Goal: Register for event/course

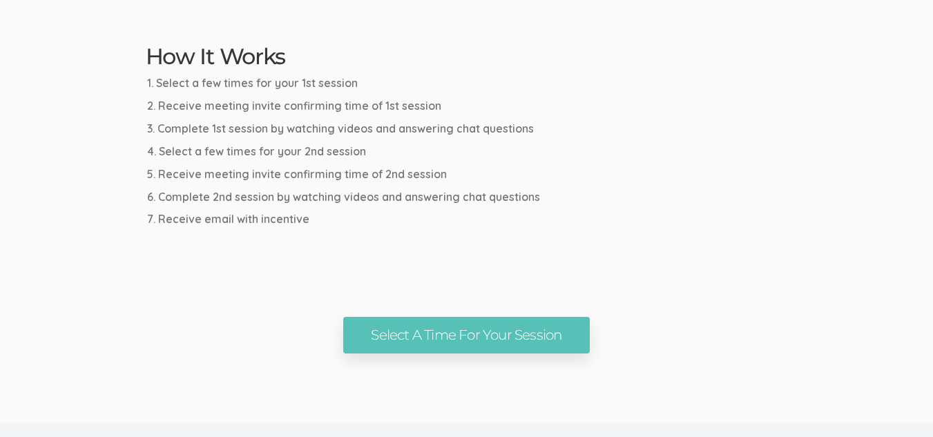
scroll to position [760, 0]
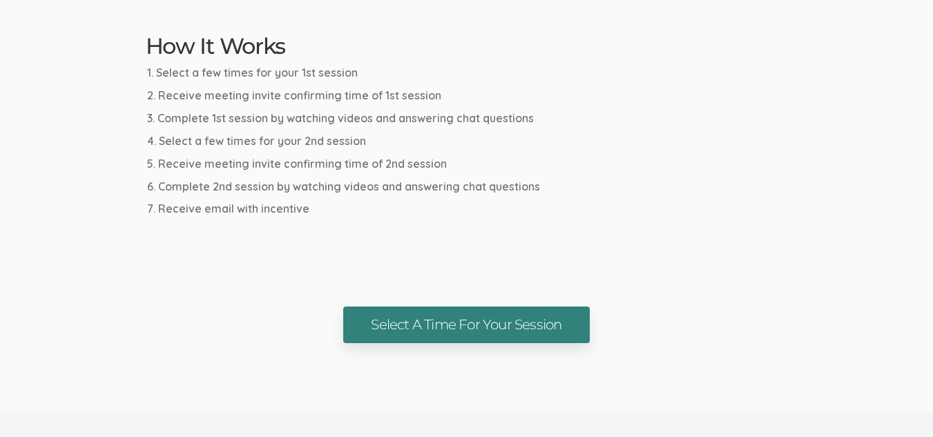
click at [496, 333] on link "Select A Time For Your Session" at bounding box center [466, 325] width 246 height 37
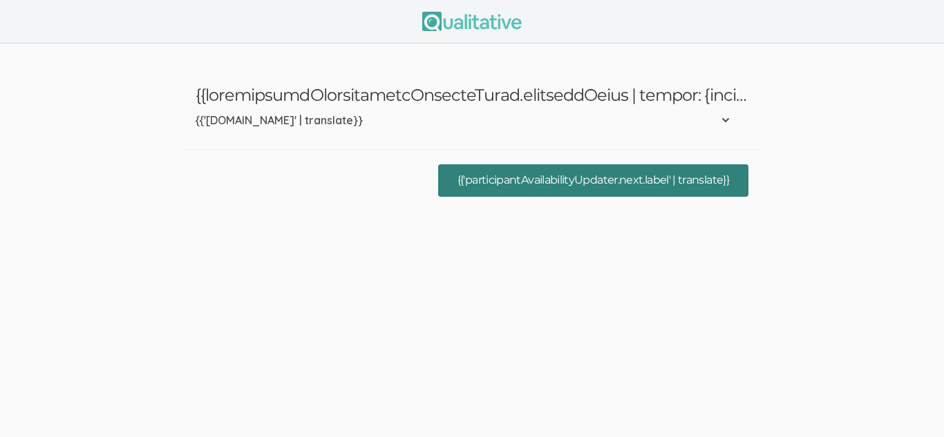
click at [553, 182] on button "{{'participantAvailabilityUpdater.next.label' | translate}}" at bounding box center [593, 180] width 310 height 32
click at [552, 184] on button "{{'participantAvailabilityUpdater.next.label' | translate}}" at bounding box center [593, 180] width 310 height 32
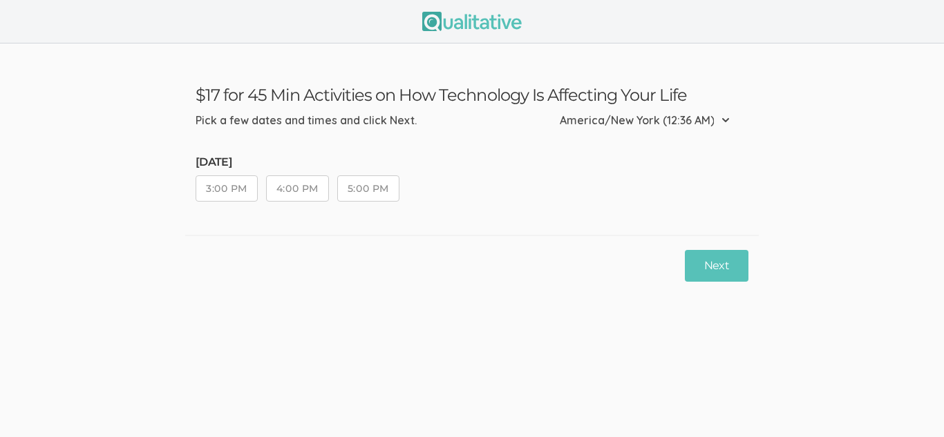
click at [227, 187] on button "3:00 PM" at bounding box center [227, 188] width 62 height 26
click at [719, 259] on button "Next" at bounding box center [717, 266] width 64 height 32
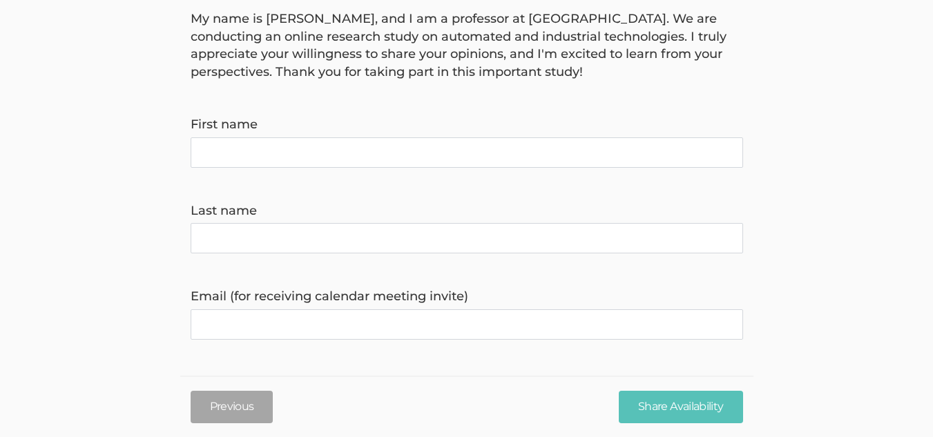
scroll to position [122, 0]
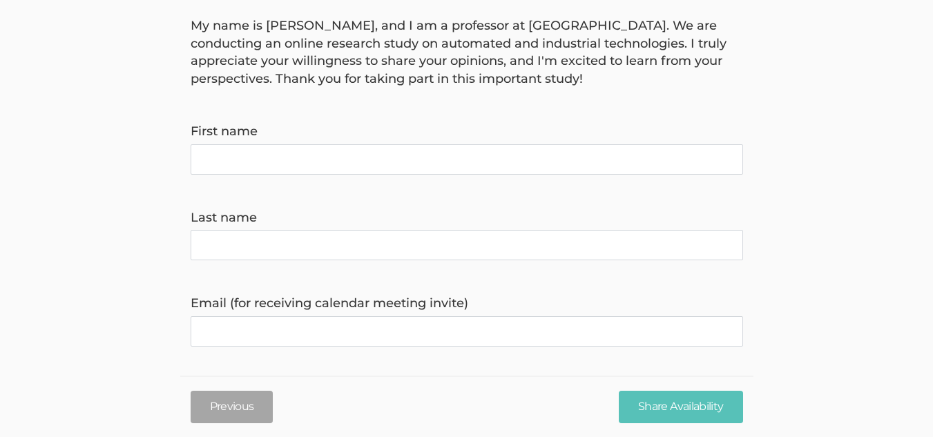
click at [522, 169] on name "First name" at bounding box center [467, 159] width 553 height 30
type name "[PERSON_NAME]"
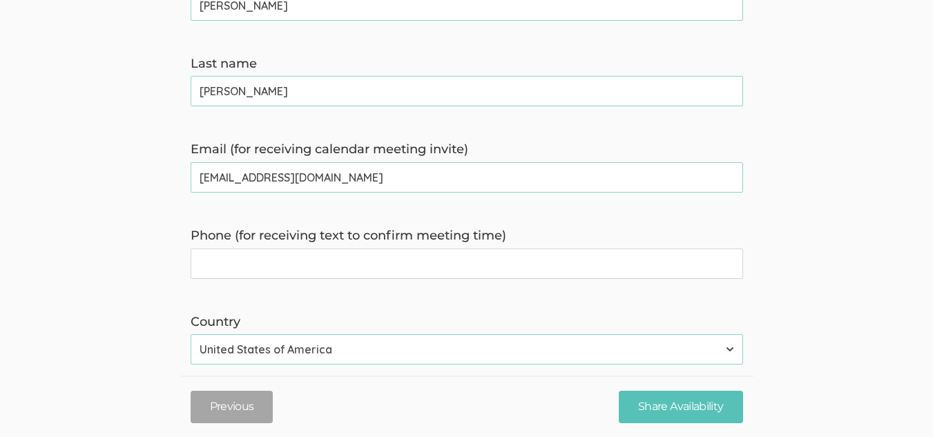
scroll to position [277, 0]
type invite\) "davisanthonyy4@gmail.com"
click at [431, 267] on time\) "Phone (for receiving text to confirm meeting time)" at bounding box center [467, 263] width 553 height 30
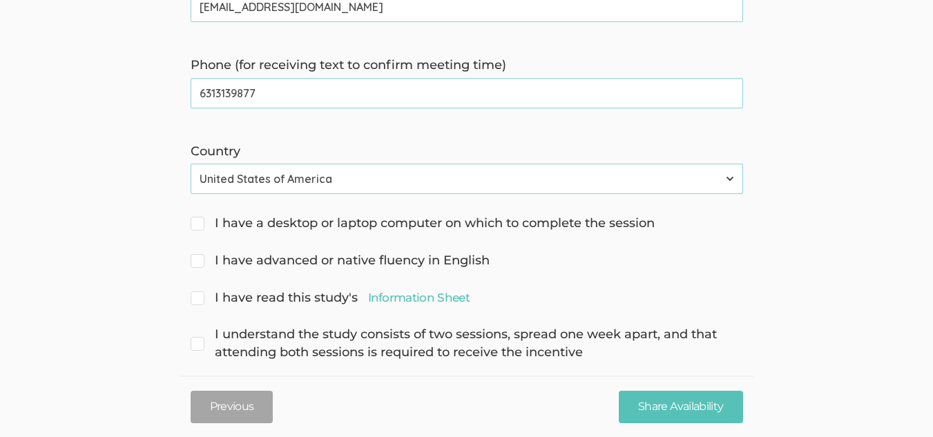
scroll to position [453, 0]
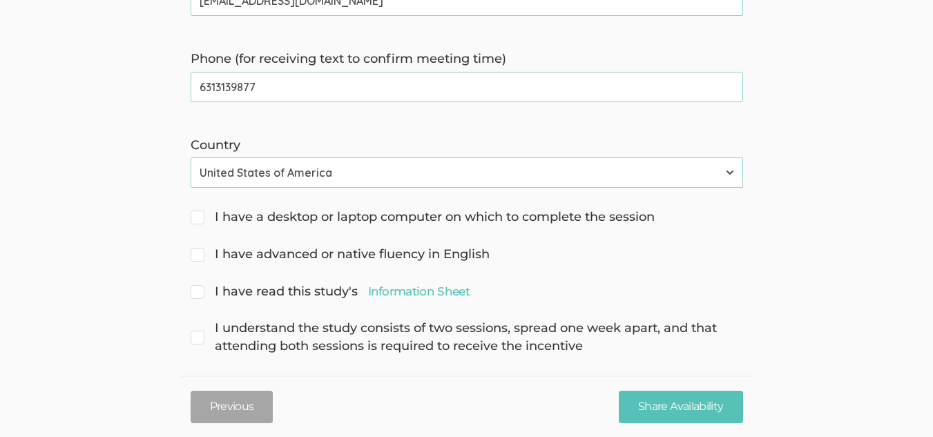
type time\) "6313139877"
click at [196, 219] on input "I have a desktop or laptop computer on which to complete the session" at bounding box center [195, 215] width 9 height 9
checkbox input "true"
click at [192, 256] on input "I have advanced or native fluency in English" at bounding box center [195, 253] width 9 height 9
checkbox input "true"
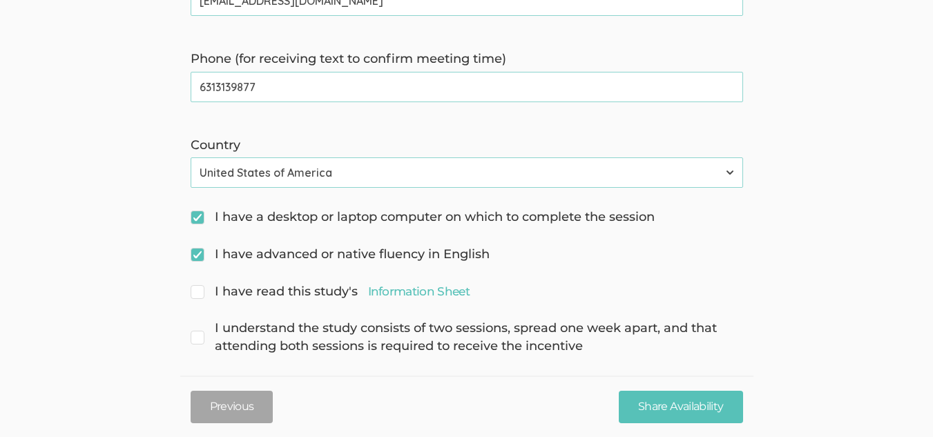
click at [202, 290] on span "I have read this study's Information Sheet" at bounding box center [330, 292] width 279 height 18
click at [200, 290] on input "I have read this study's Information Sheet" at bounding box center [195, 290] width 9 height 9
checkbox input "true"
click at [202, 335] on span "I understand the study consists of two sessions, spread one week apart, and tha…" at bounding box center [467, 337] width 553 height 35
click at [200, 332] on input "I understand the study consists of two sessions, spread one week apart, and tha…" at bounding box center [195, 327] width 9 height 9
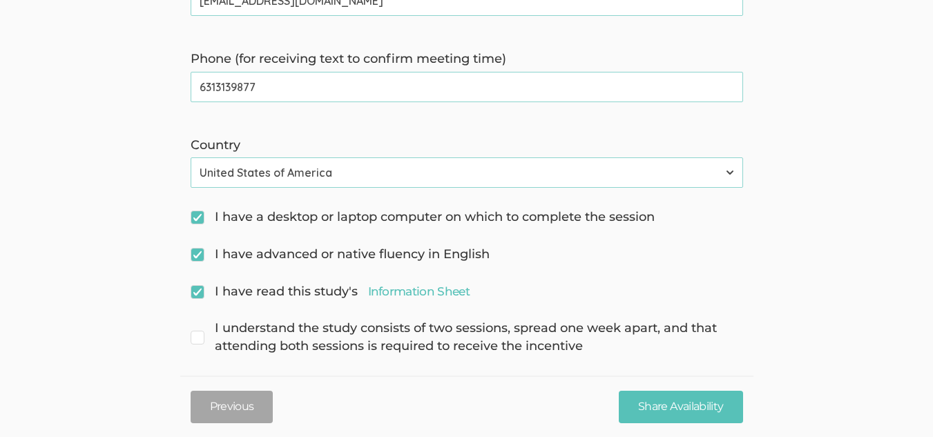
checkbox input "true"
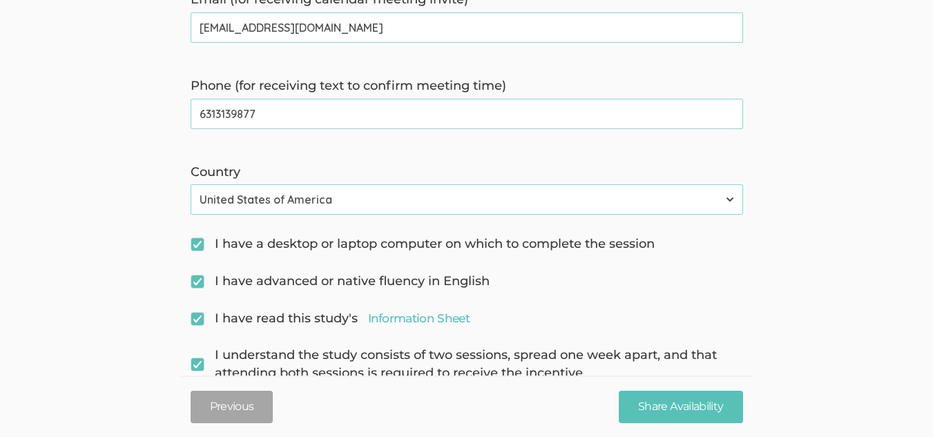
scroll to position [468, 0]
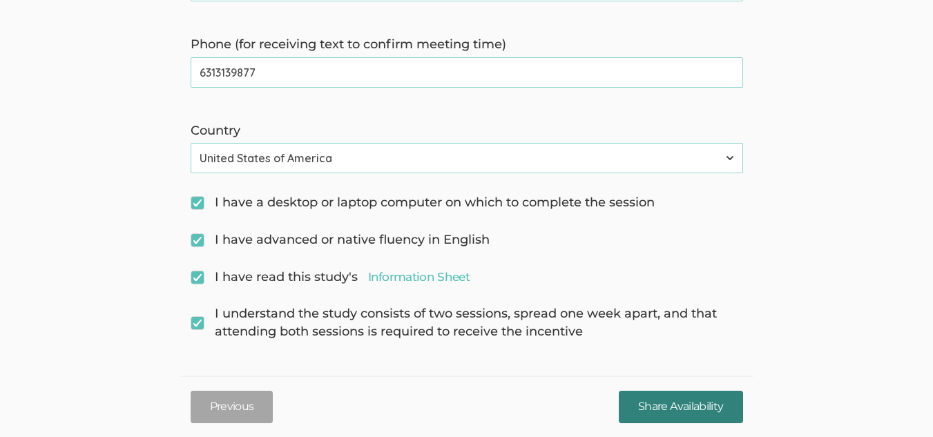
click at [669, 414] on input "Share Availability" at bounding box center [681, 407] width 124 height 32
